Goal: Download file/media

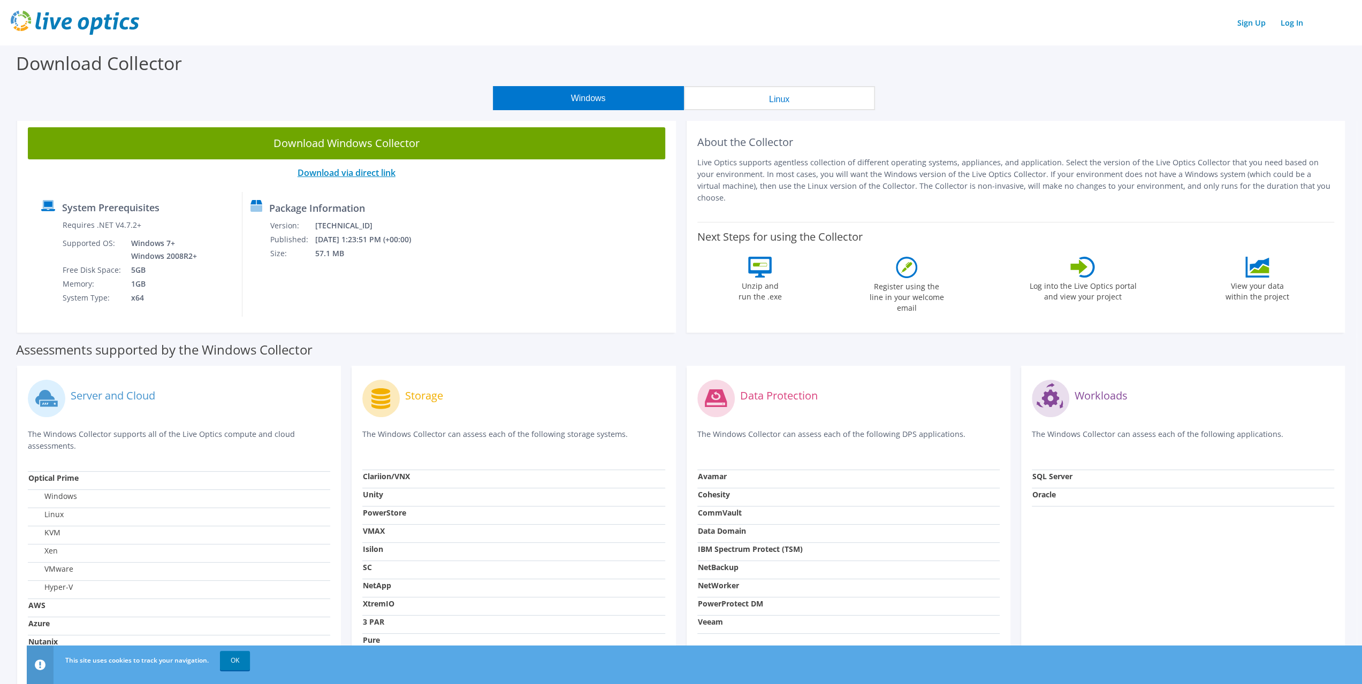
click at [364, 172] on link "Download via direct link" at bounding box center [346, 173] width 98 height 12
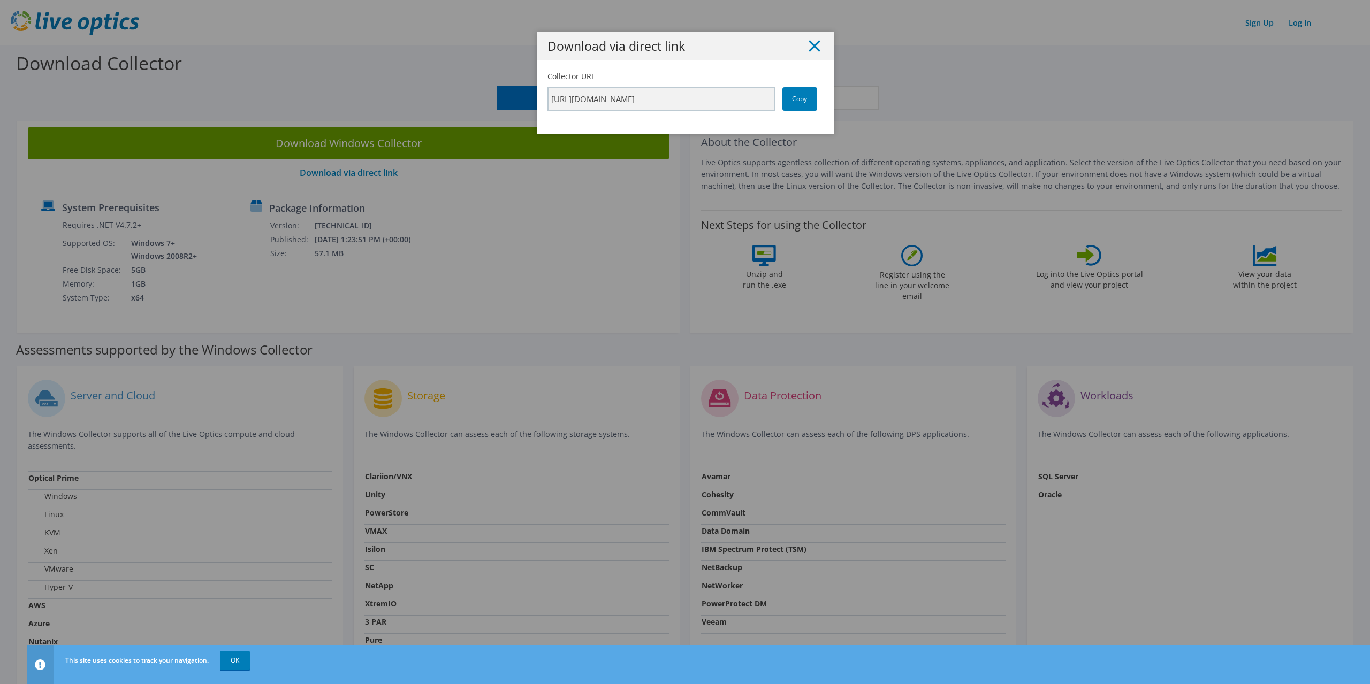
click at [808, 45] on icon at bounding box center [814, 46] width 12 height 12
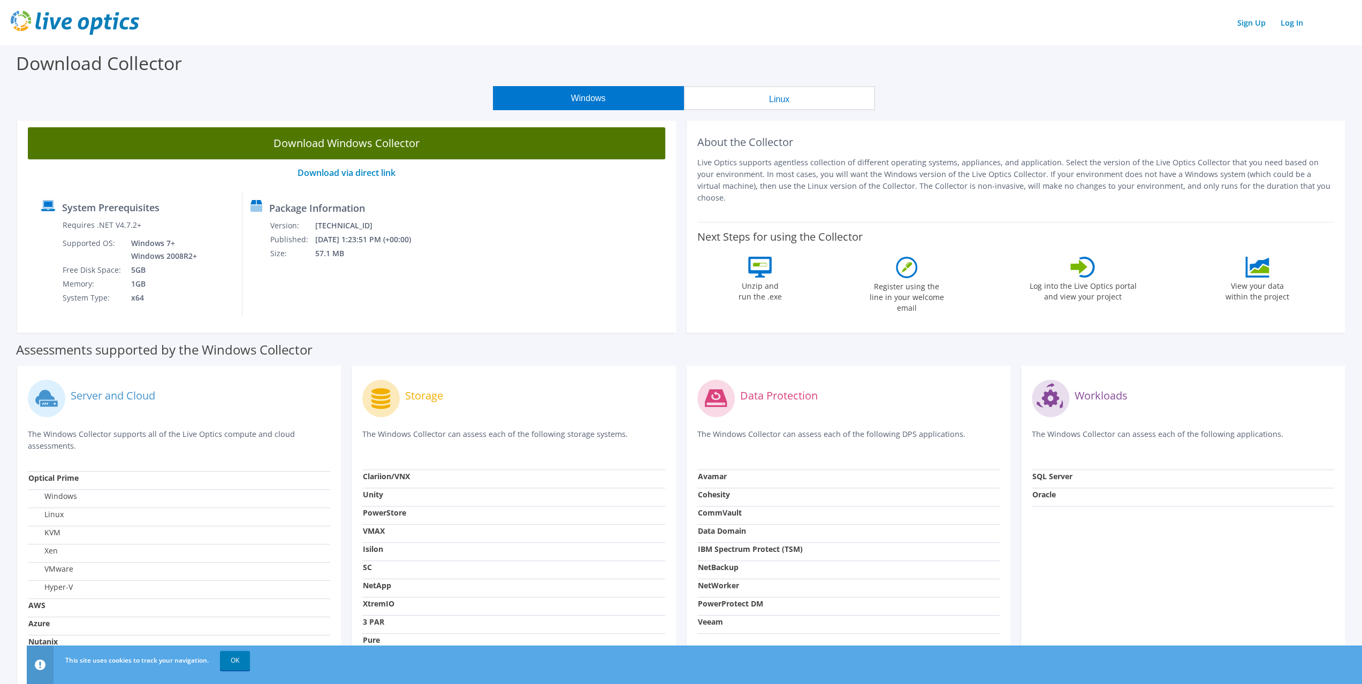
click at [338, 143] on link "Download Windows Collector" at bounding box center [346, 143] width 637 height 32
